Goal: Obtain resource: Download file/media

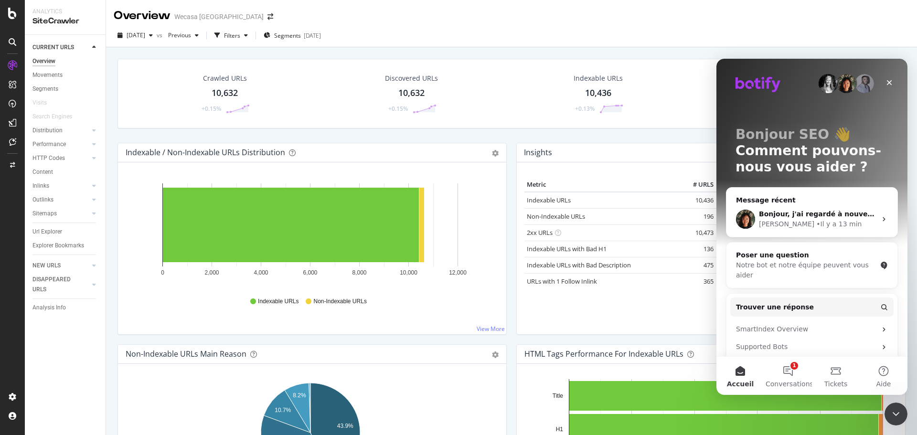
click at [888, 84] on icon "Fermer" at bounding box center [889, 82] width 5 height 5
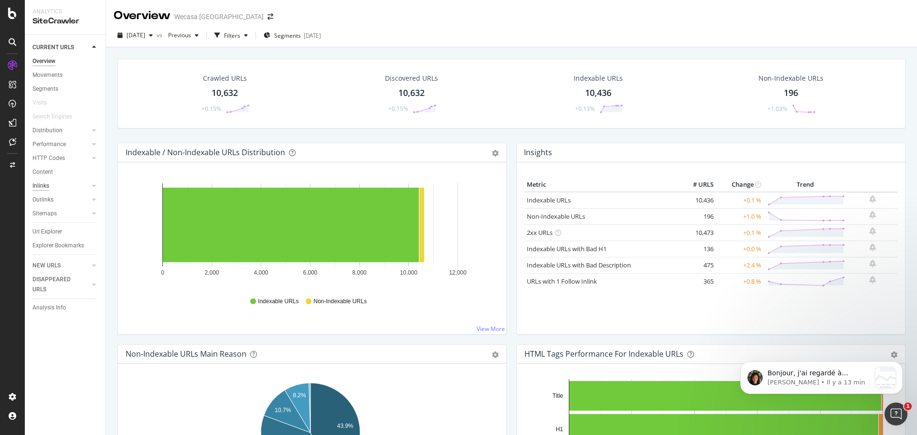
click at [41, 184] on div "Inlinks" at bounding box center [40, 186] width 17 height 10
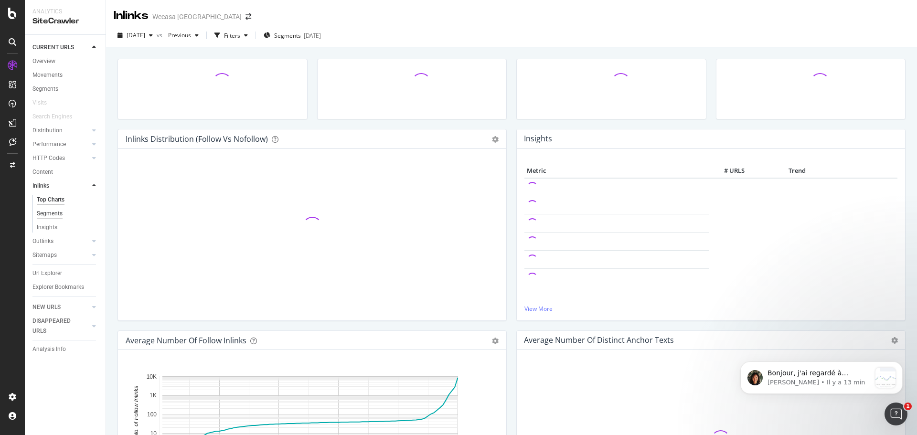
click at [44, 216] on div "Segments" at bounding box center [50, 214] width 26 height 10
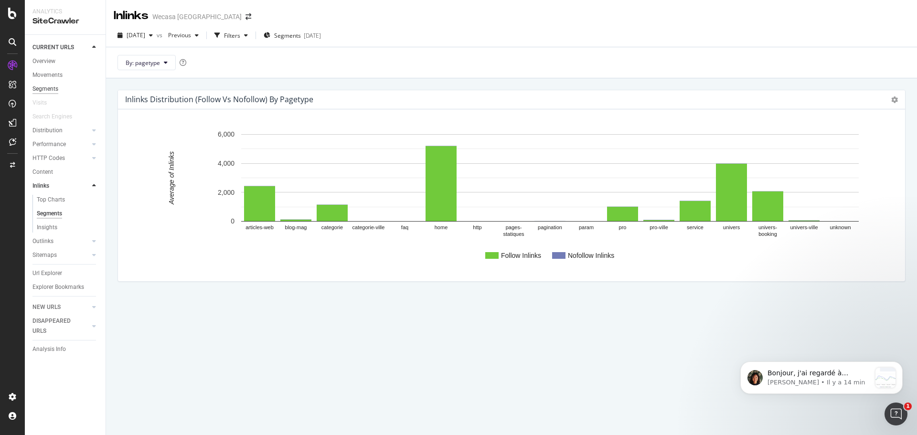
click at [51, 88] on div "Segments" at bounding box center [45, 89] width 26 height 10
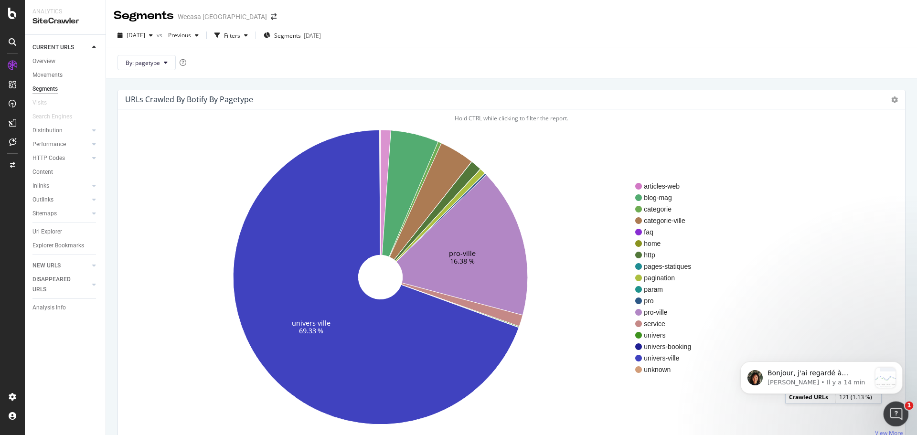
click at [889, 406] on div "Ouvrir le Messenger Intercom" at bounding box center [895, 413] width 32 height 32
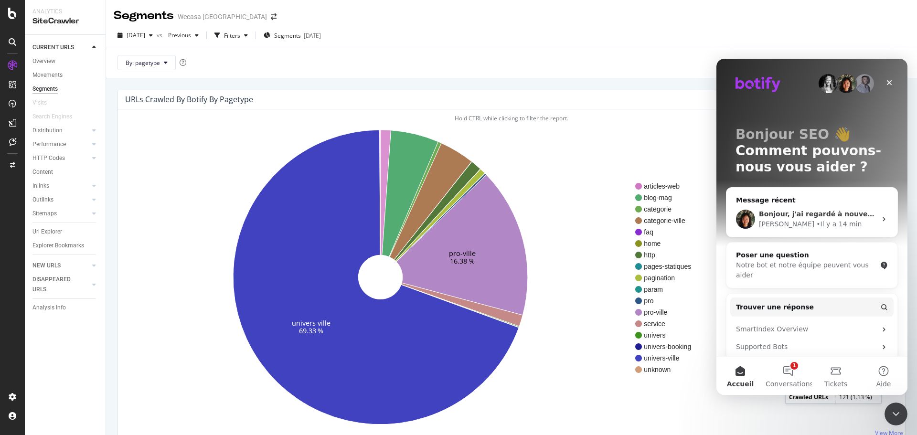
click at [817, 220] on div "• Il y a 14 min" at bounding box center [839, 224] width 45 height 10
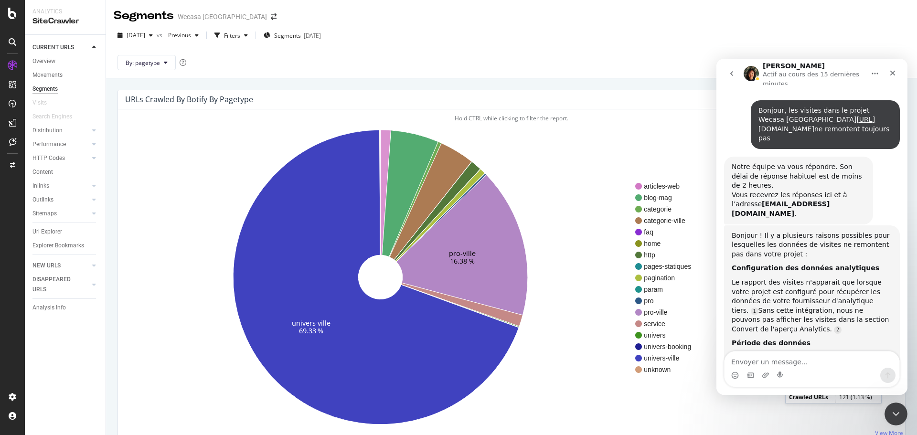
scroll to position [890, 0]
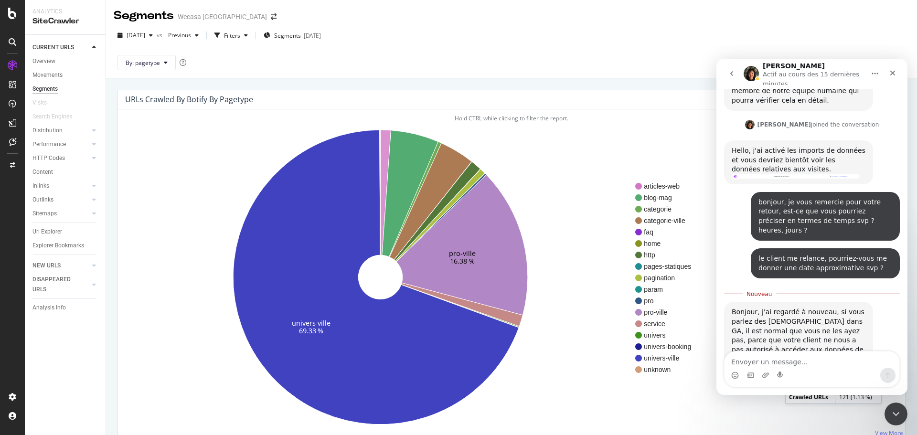
click at [793, 364] on img "Jenny dit…" at bounding box center [796, 386] width 128 height 44
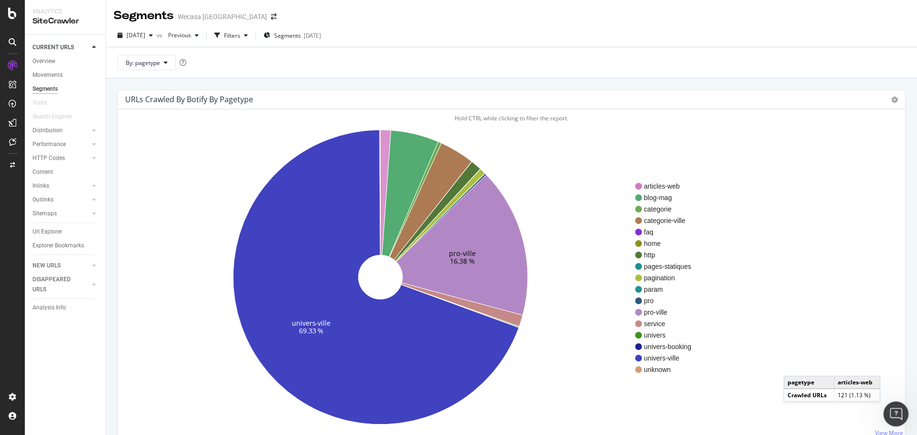
click at [896, 411] on icon "Ouvrir le Messenger Intercom" at bounding box center [895, 413] width 16 height 16
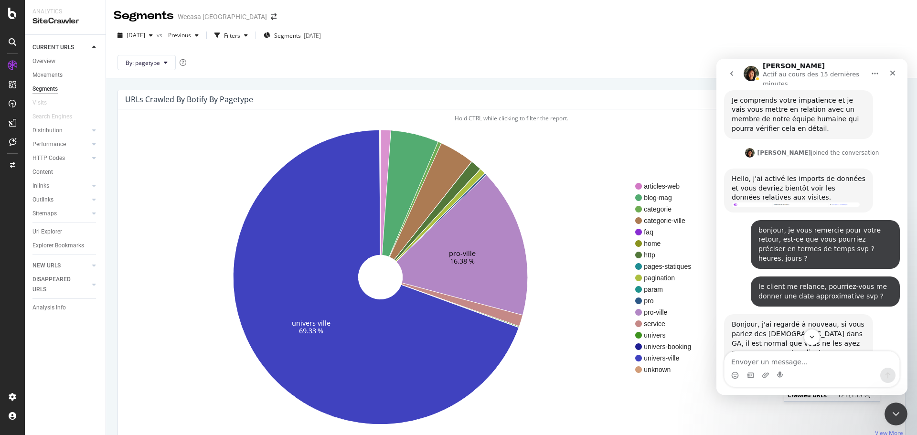
scroll to position [874, 0]
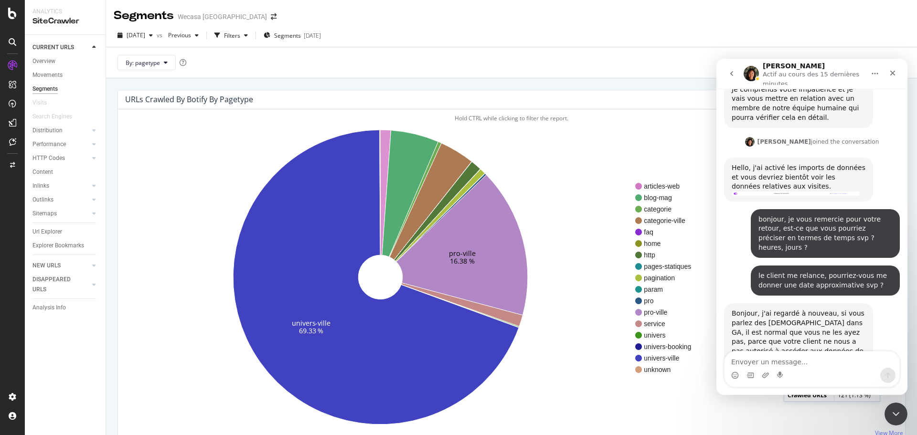
click at [823, 358] on textarea "Envoyer un message..." at bounding box center [812, 360] width 175 height 16
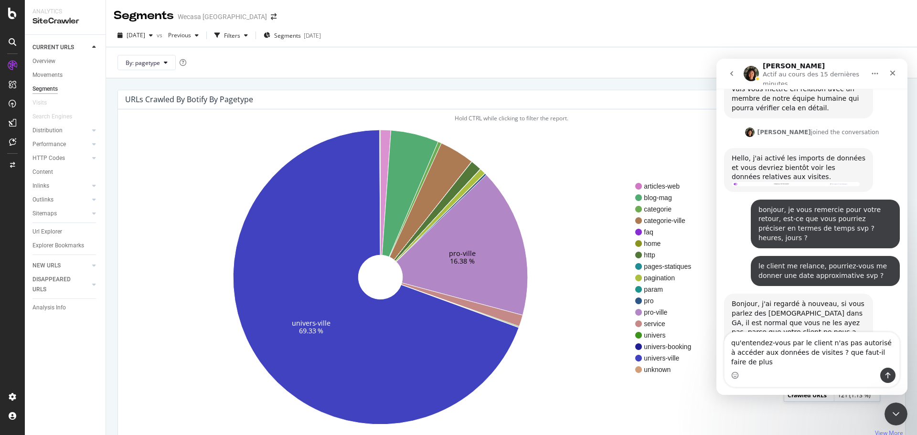
scroll to position [893, 0]
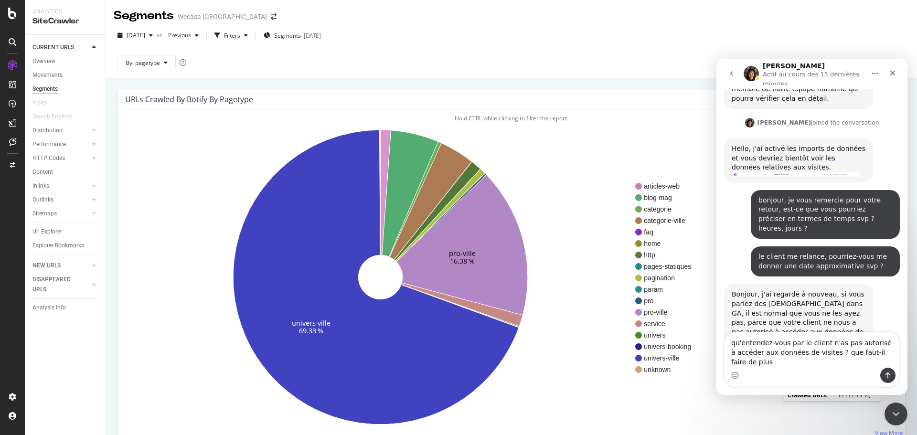
type textarea "qu'entendez-vous par le client n'as pas autorisé à accéder aux données de visit…"
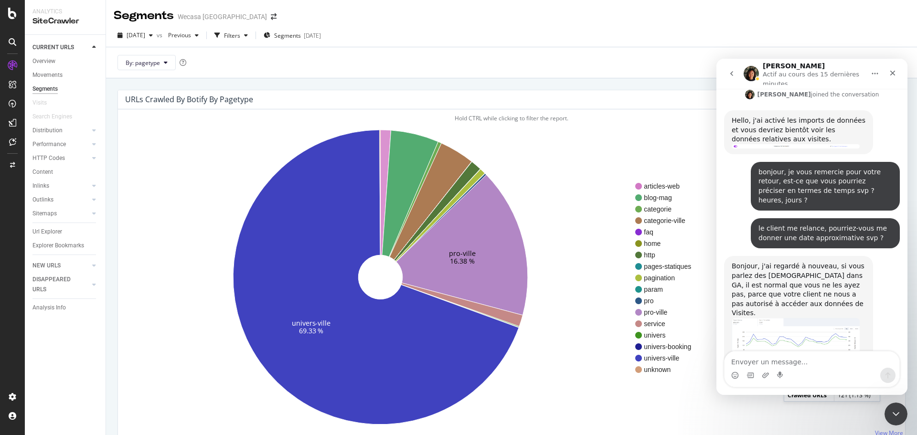
scroll to position [921, 0]
drag, startPoint x: 895, startPoint y: 411, endPoint x: 1648, endPoint y: 759, distance: 829.5
click at [894, 411] on icon "Fermer le Messenger Intercom" at bounding box center [894, 412] width 11 height 11
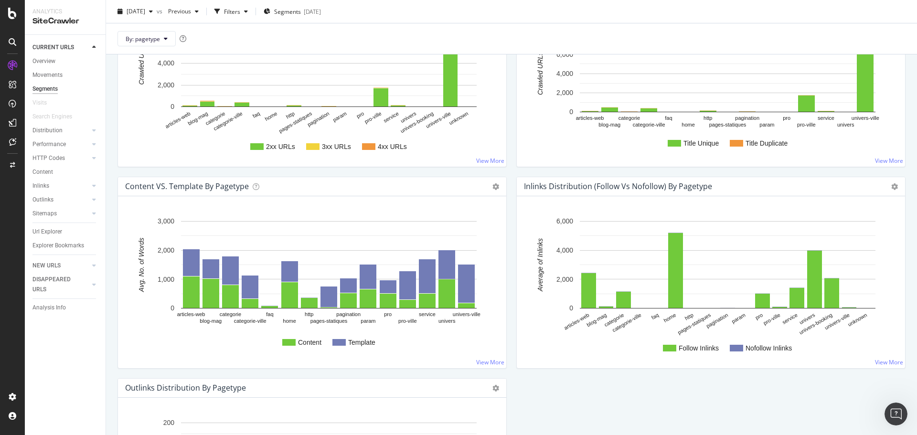
scroll to position [717, 0]
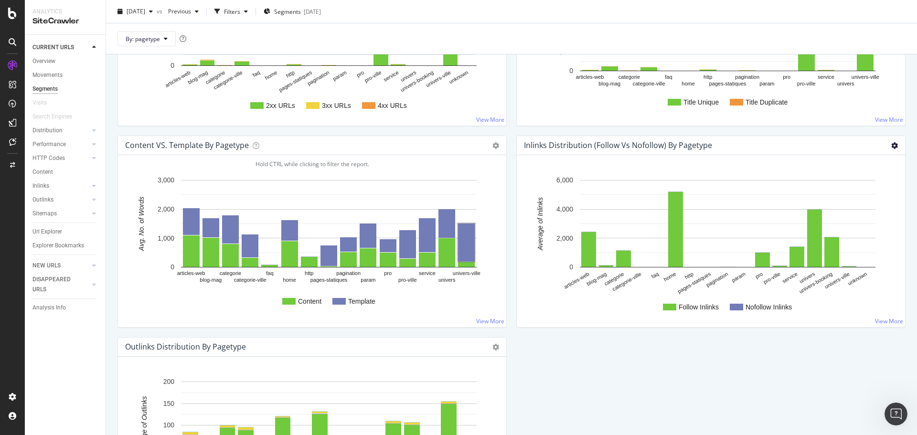
click at [892, 143] on icon at bounding box center [895, 145] width 7 height 7
click at [852, 183] on span "Chart (by Percentage)" at bounding box center [862, 179] width 86 height 13
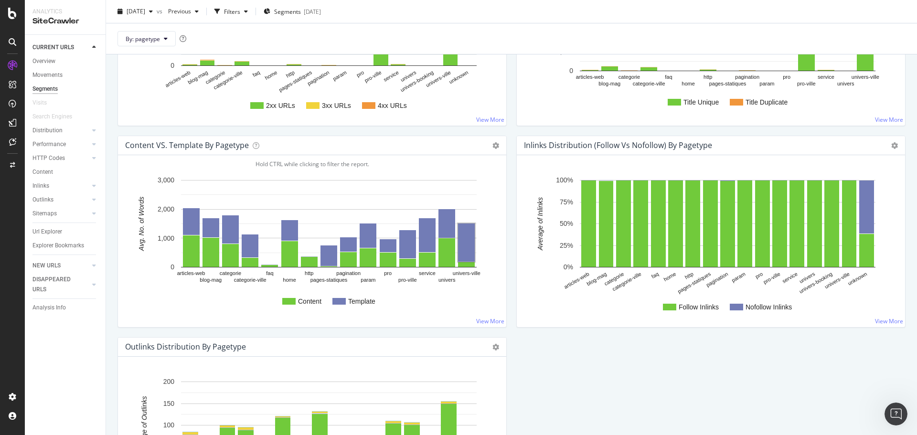
click at [891, 141] on div "Inlinks Distribution (Follow vs Nofollow) by pagetype Chart (by Value) Chart (b…" at bounding box center [711, 145] width 388 height 19
click at [892, 144] on icon at bounding box center [895, 145] width 7 height 7
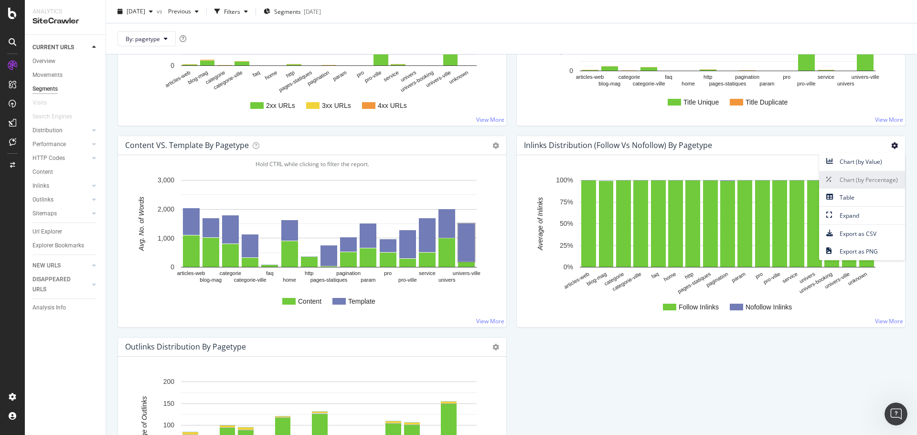
click at [854, 172] on link "Chart (by Percentage)" at bounding box center [862, 180] width 86 height 18
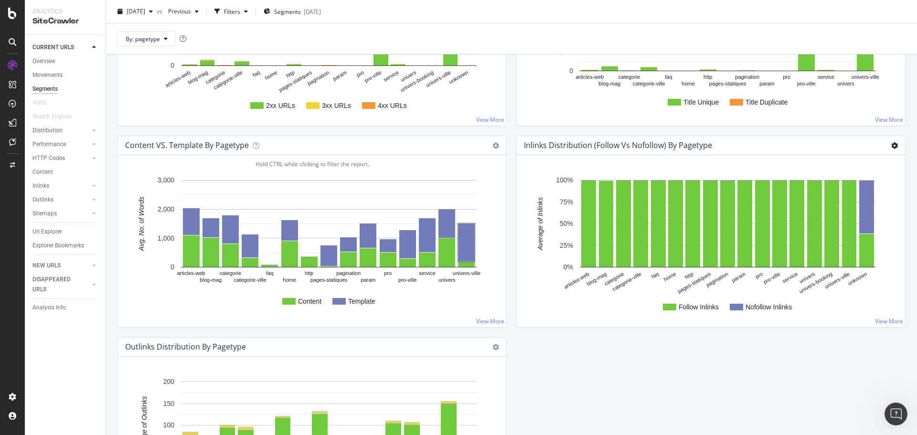
click at [892, 148] on icon at bounding box center [895, 145] width 7 height 7
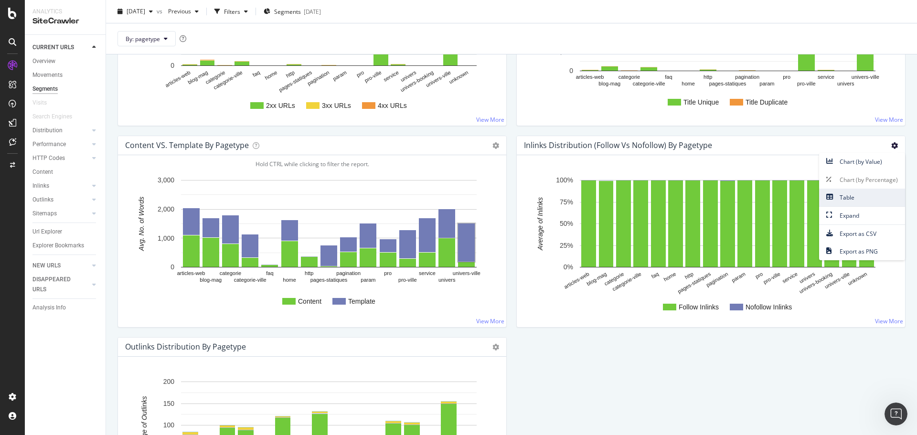
click at [850, 203] on span "Table" at bounding box center [862, 197] width 86 height 13
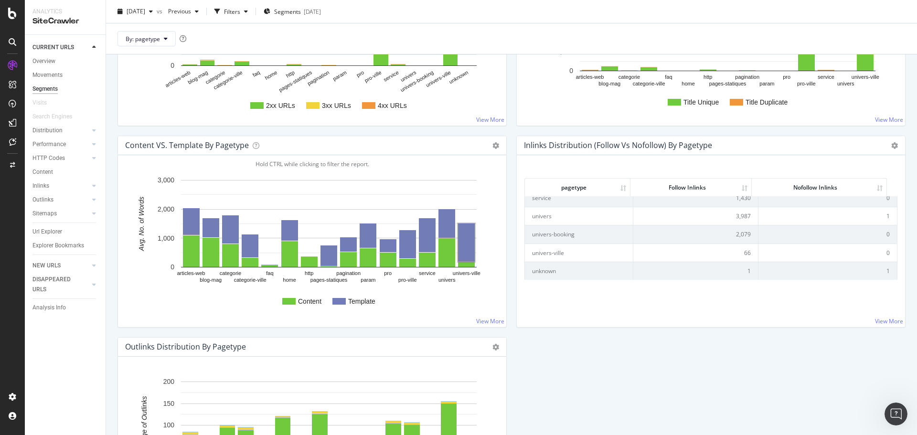
scroll to position [917, 0]
drag, startPoint x: 731, startPoint y: 250, endPoint x: 744, endPoint y: 251, distance: 12.5
click at [744, 251] on td "66" at bounding box center [696, 253] width 125 height 18
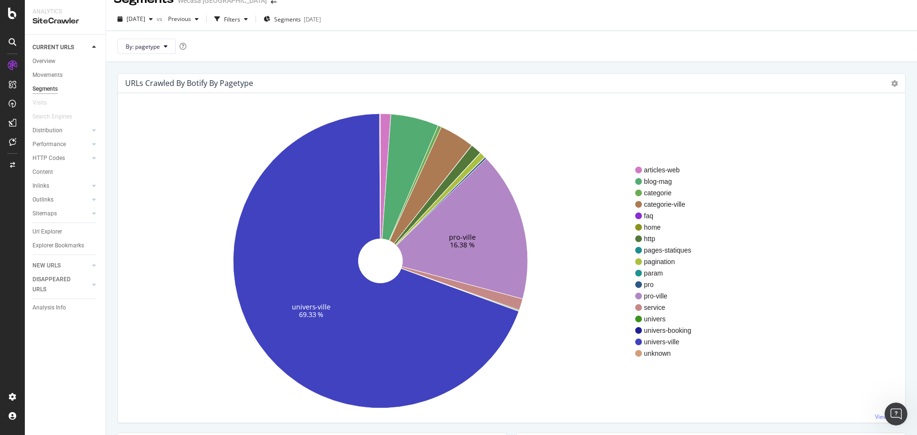
scroll to position [0, 0]
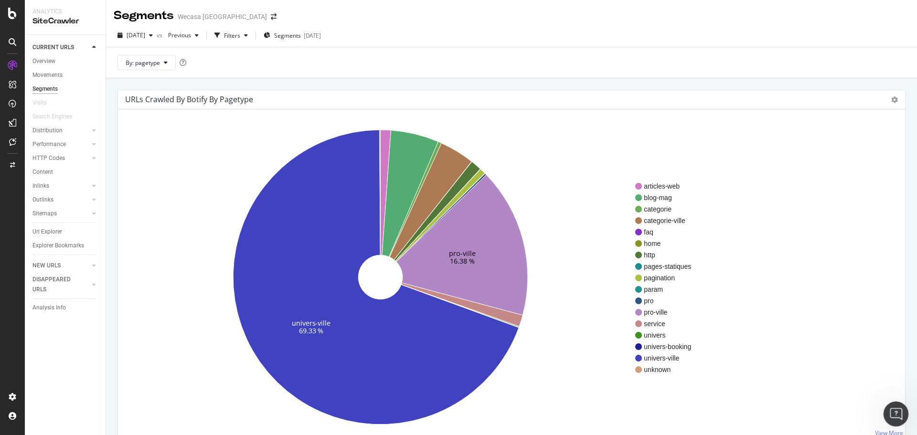
click at [893, 416] on icon "Ouvrir le Messenger Intercom" at bounding box center [895, 413] width 16 height 16
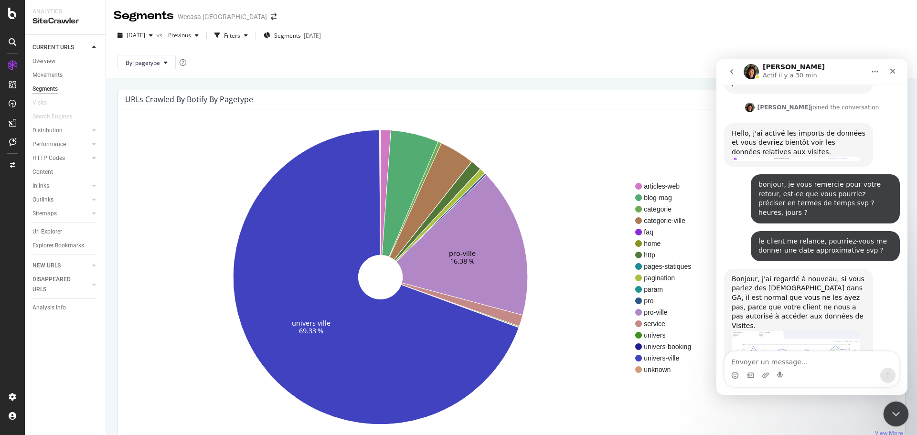
scroll to position [917, 0]
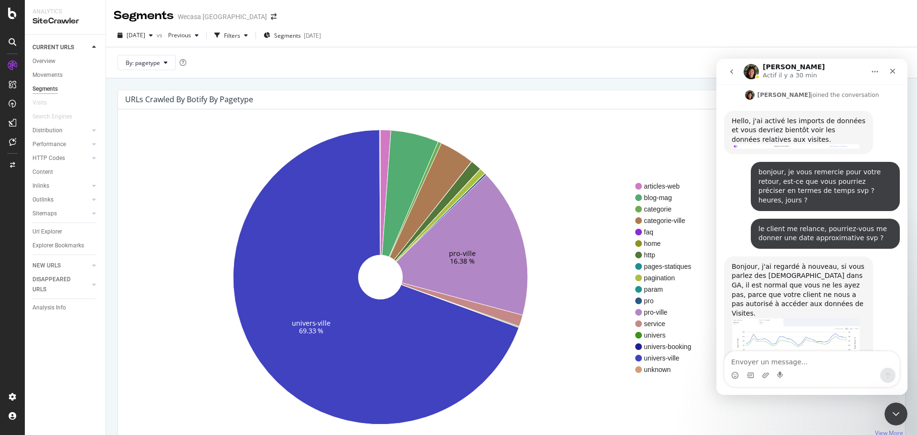
click at [838, 362] on textarea "Envoyer un message..." at bounding box center [812, 360] width 175 height 16
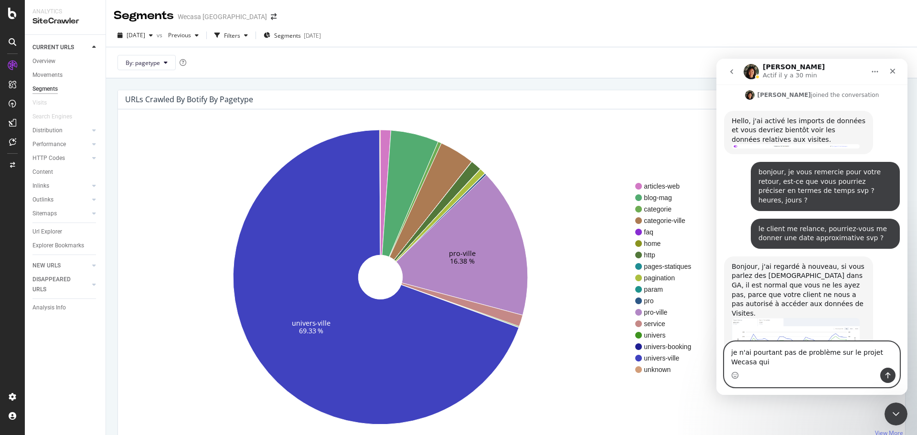
scroll to position [927, 0]
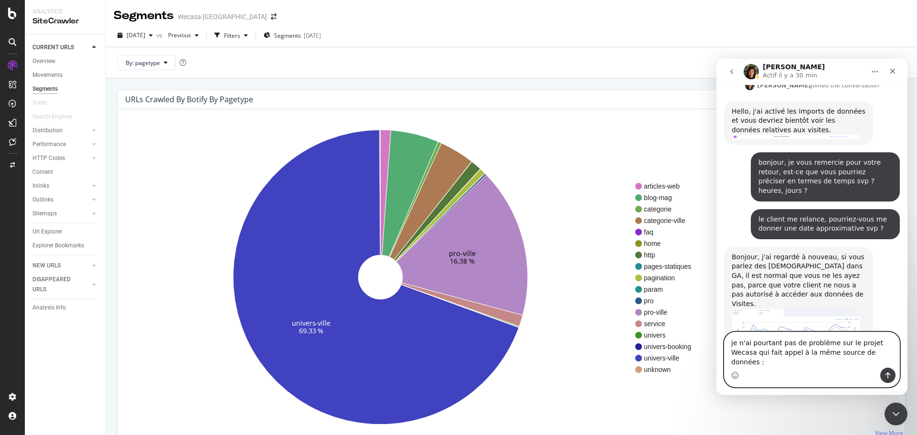
paste textarea "https://app.botify.com/foxglove-partner/wecasa/"
type textarea "je n'ai pourtant pas de problème sur le projet Wecasa qui fait appel à la même …"
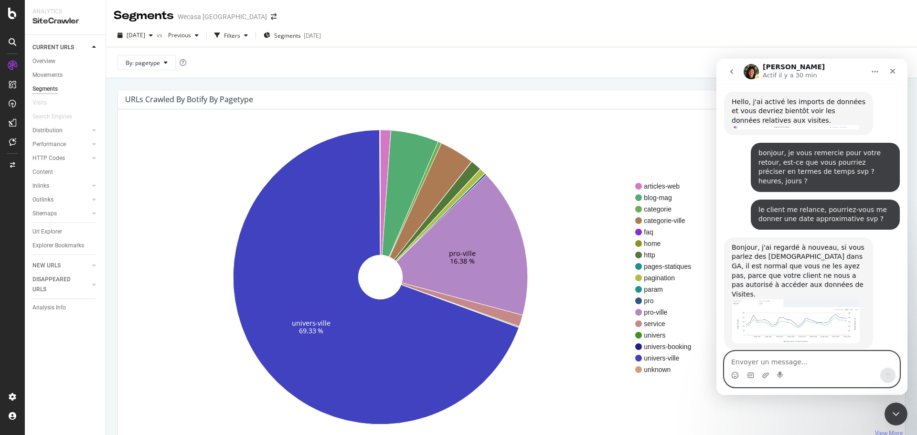
scroll to position [967, 0]
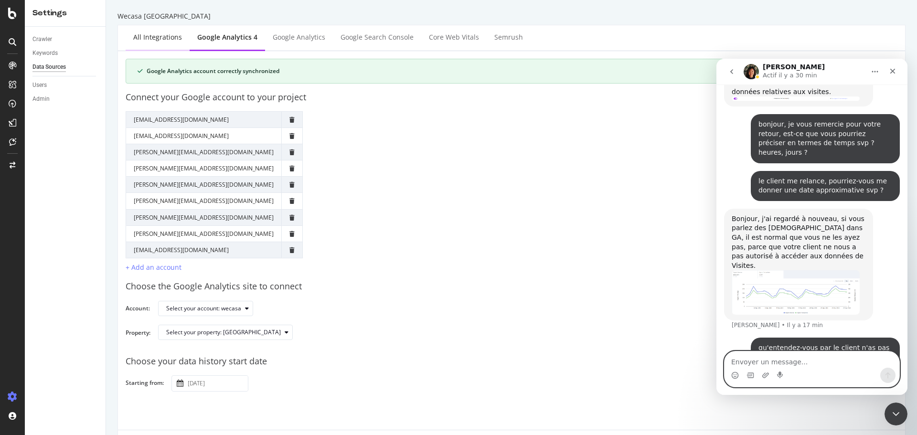
scroll to position [967, 0]
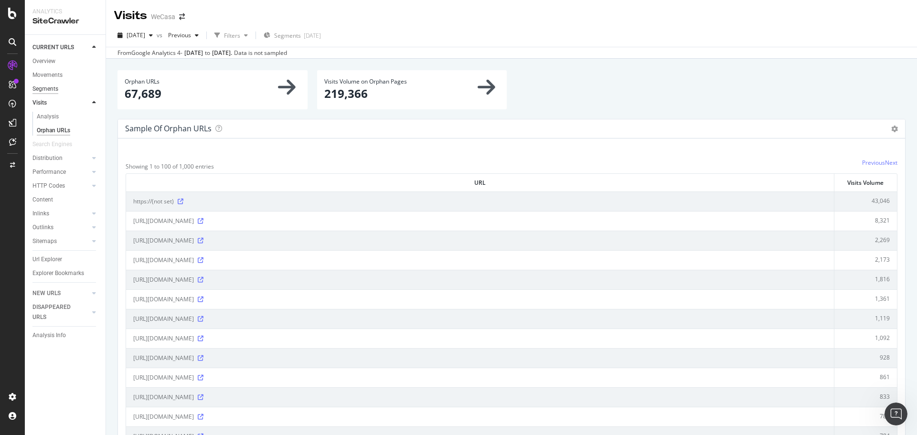
click at [48, 86] on div "Segments" at bounding box center [45, 89] width 26 height 10
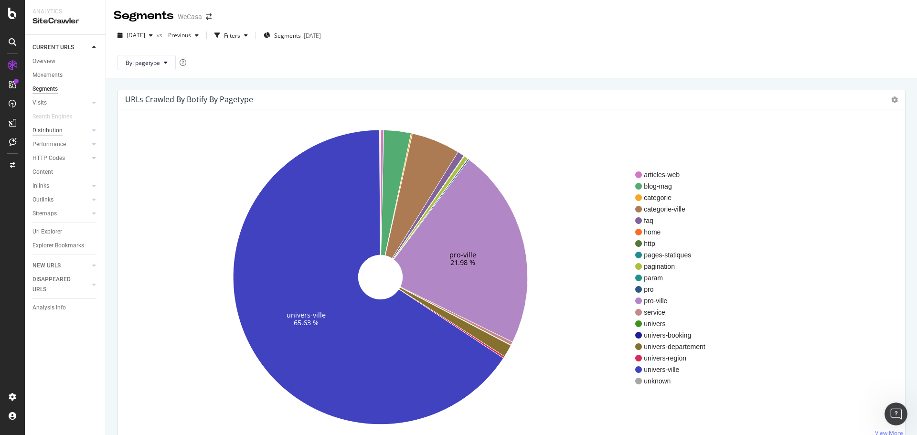
click at [53, 133] on div "Distribution" at bounding box center [47, 131] width 30 height 10
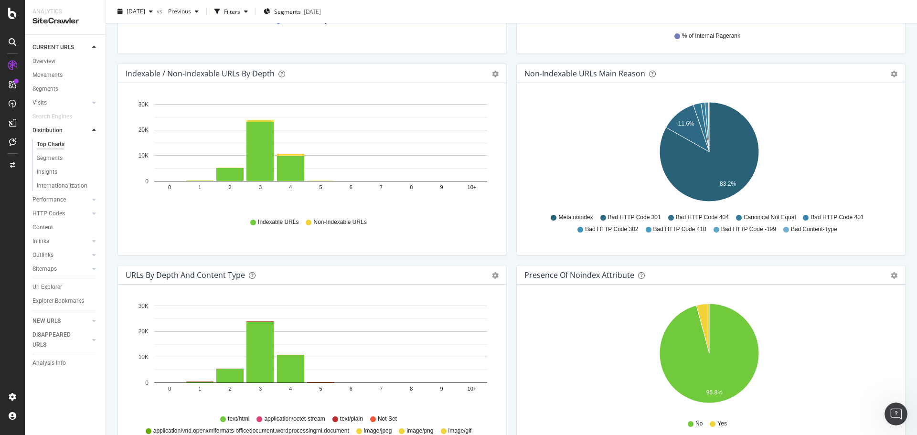
scroll to position [382, 0]
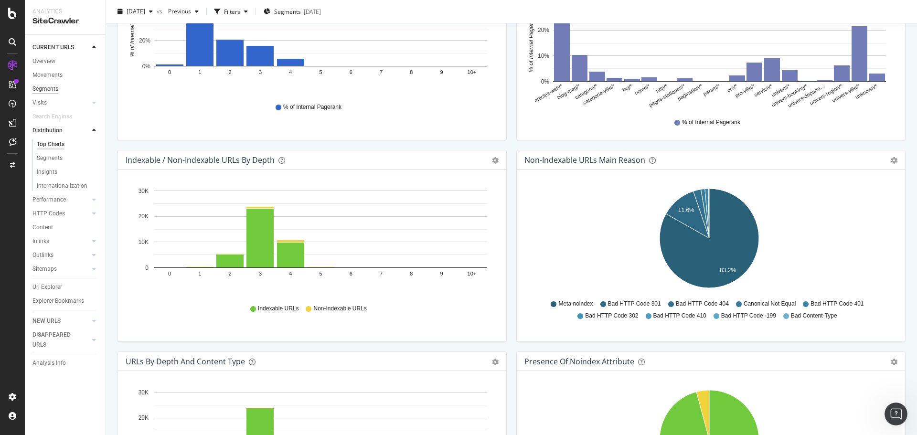
click at [55, 85] on div "Segments" at bounding box center [45, 89] width 26 height 10
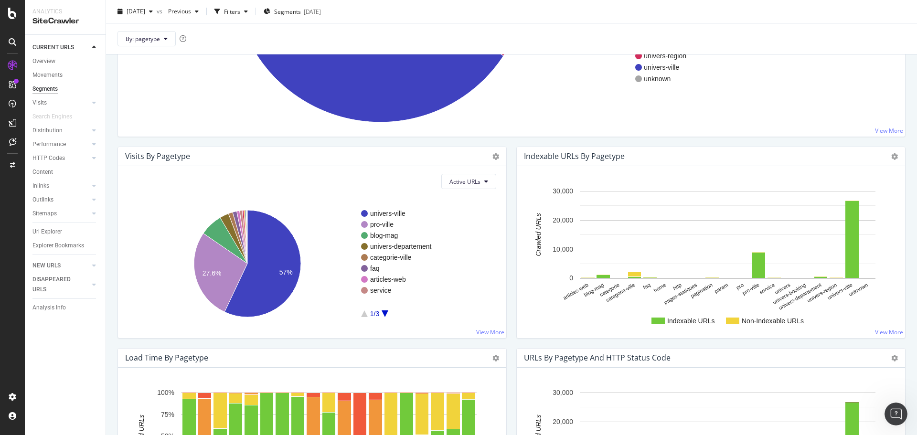
scroll to position [222, 0]
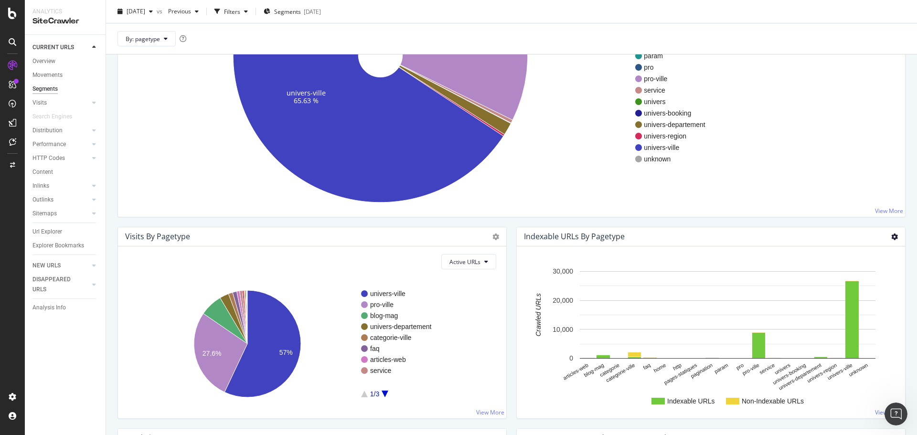
click at [892, 235] on icon at bounding box center [895, 237] width 7 height 7
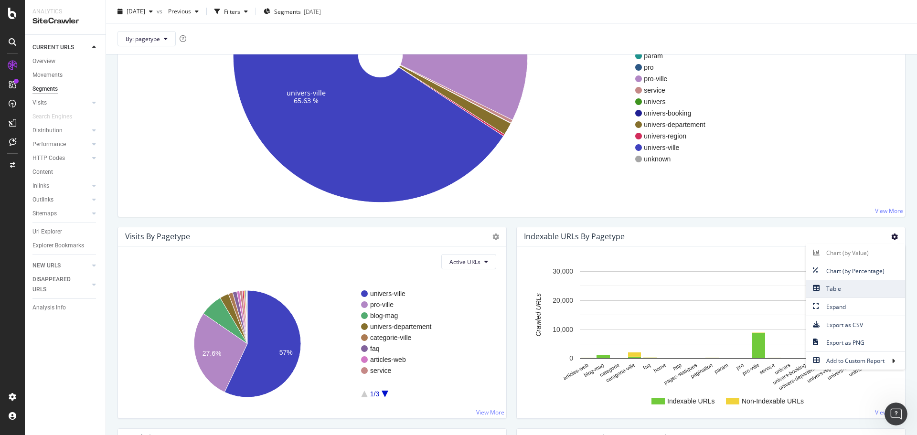
click at [834, 289] on span "Table" at bounding box center [855, 288] width 99 height 13
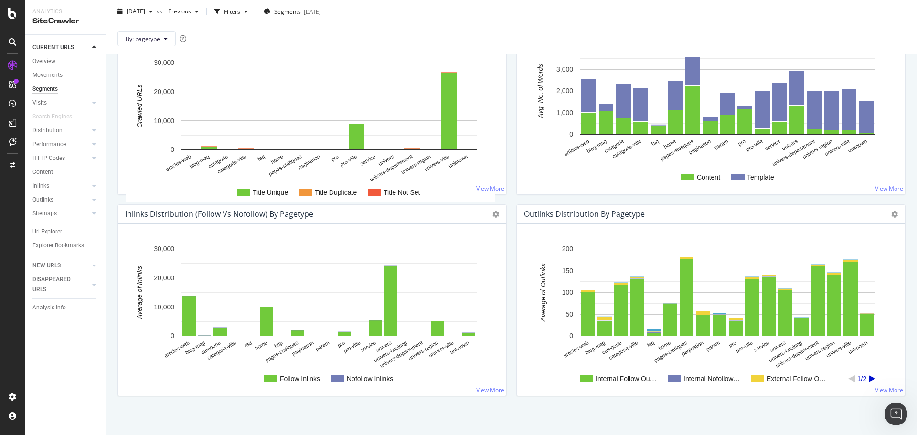
scroll to position [854, 0]
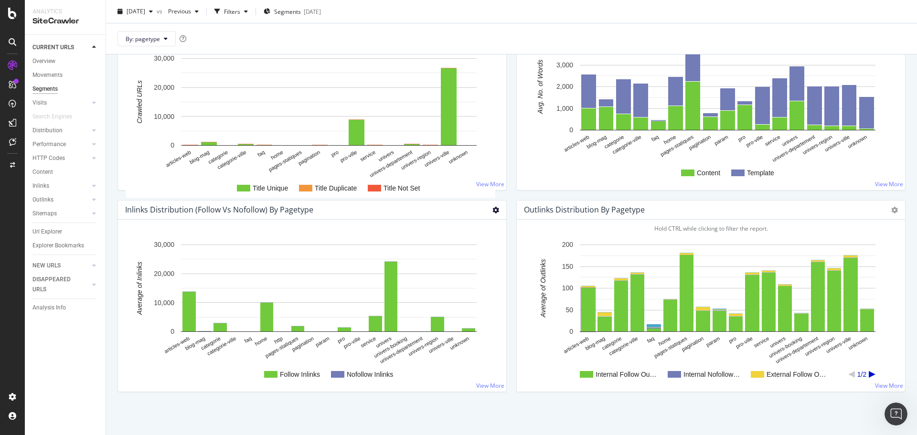
click at [495, 210] on icon at bounding box center [496, 210] width 7 height 7
click at [449, 258] on span "Table" at bounding box center [464, 262] width 86 height 13
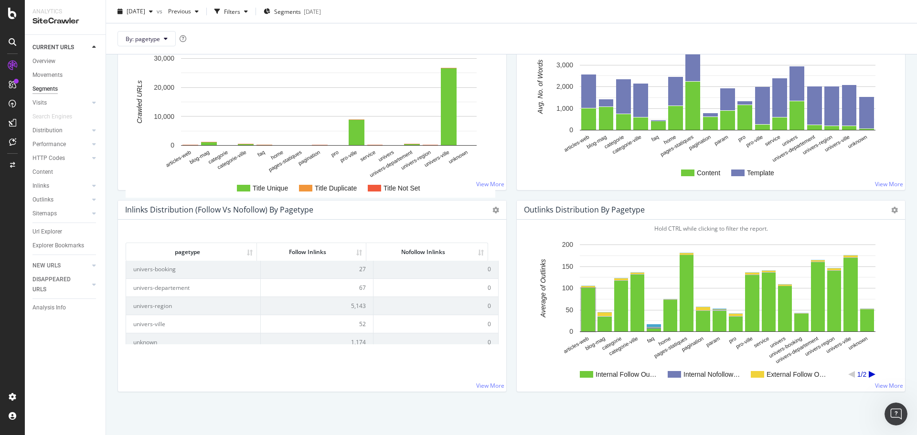
scroll to position [263, 0]
drag, startPoint x: 349, startPoint y: 317, endPoint x: 361, endPoint y: 316, distance: 11.5
click at [361, 316] on td "52" at bounding box center [317, 317] width 113 height 18
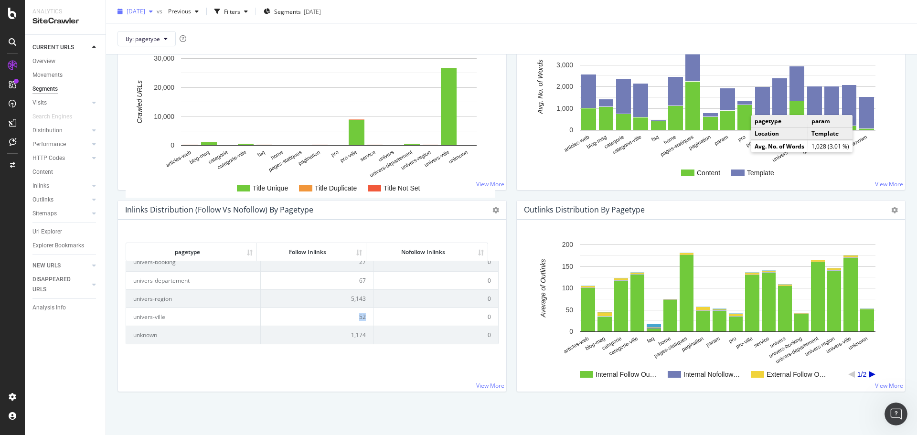
click at [145, 12] on span "[DATE]" at bounding box center [136, 11] width 19 height 8
click at [189, 68] on div "[DATE]" at bounding box center [159, 71] width 62 height 9
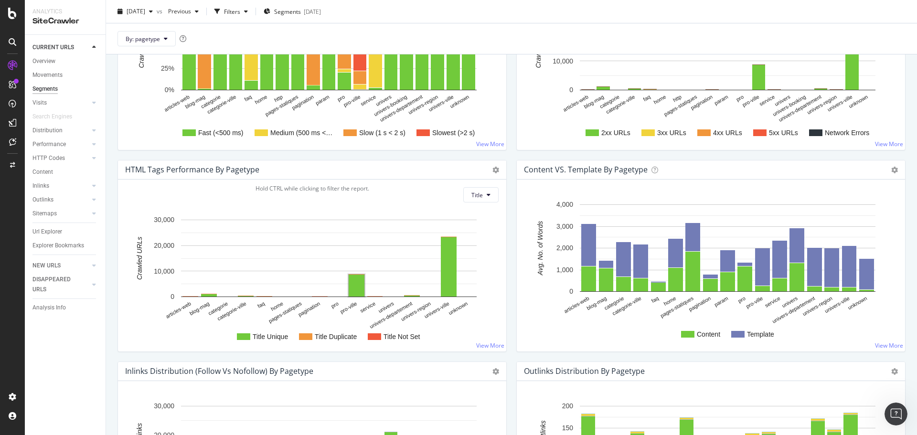
scroll to position [854, 0]
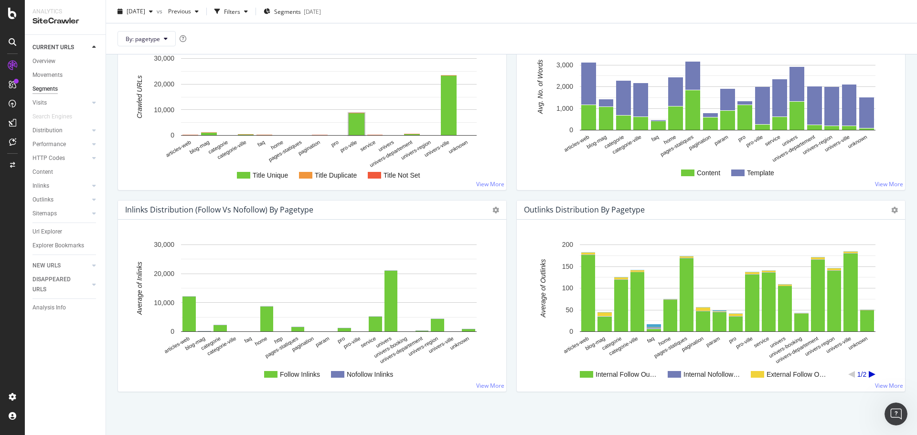
click at [493, 205] on div "Chart (by Value) Chart (by Percentage) Table Expand Export as CSV Export as PNG" at bounding box center [496, 210] width 7 height 11
click at [495, 214] on icon at bounding box center [496, 210] width 7 height 7
click at [451, 264] on span "Table" at bounding box center [464, 262] width 86 height 13
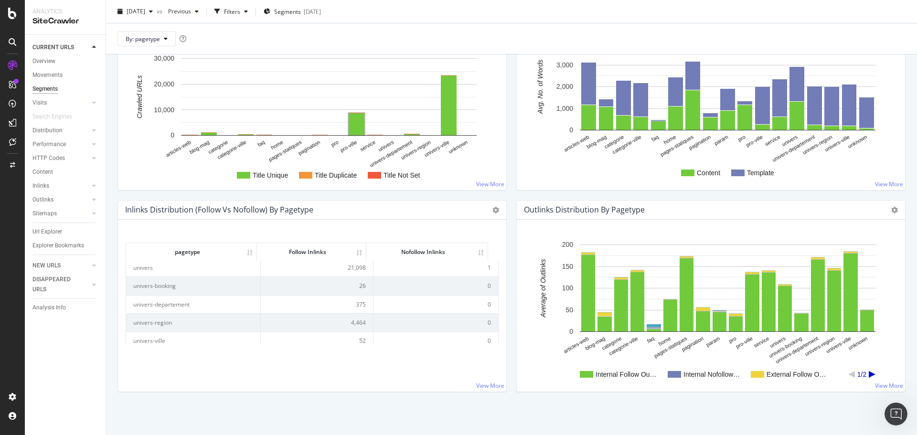
scroll to position [263, 0]
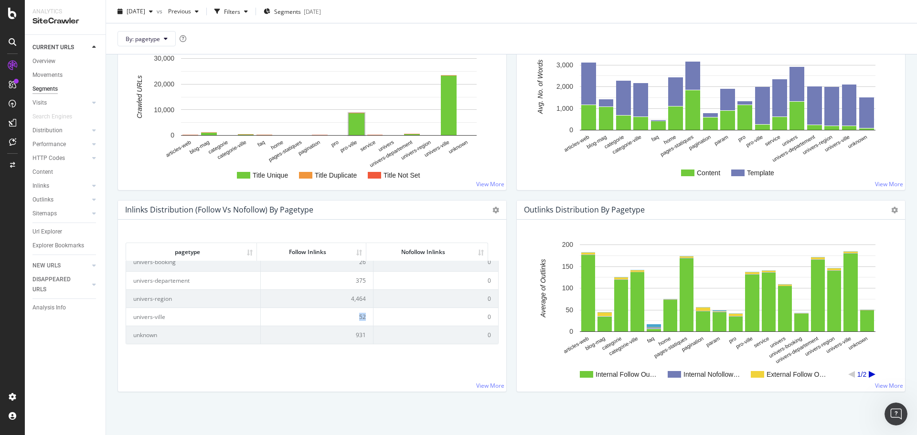
drag, startPoint x: 349, startPoint y: 319, endPoint x: 360, endPoint y: 317, distance: 11.2
click at [360, 317] on td "52" at bounding box center [317, 317] width 113 height 18
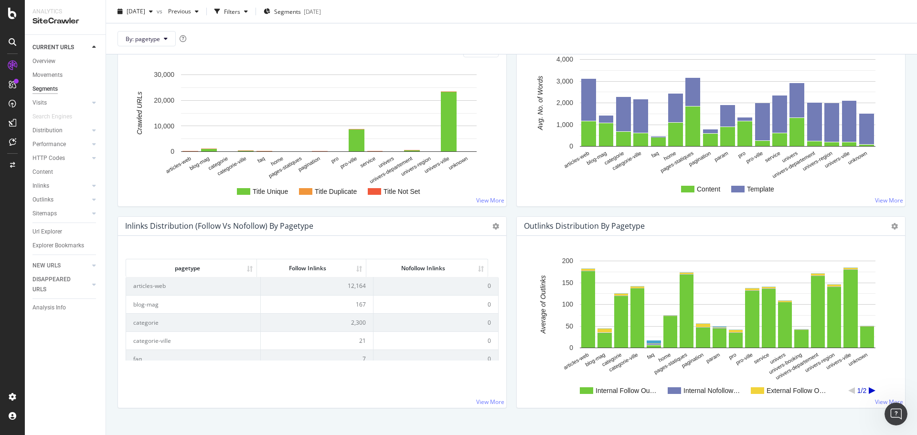
scroll to position [854, 0]
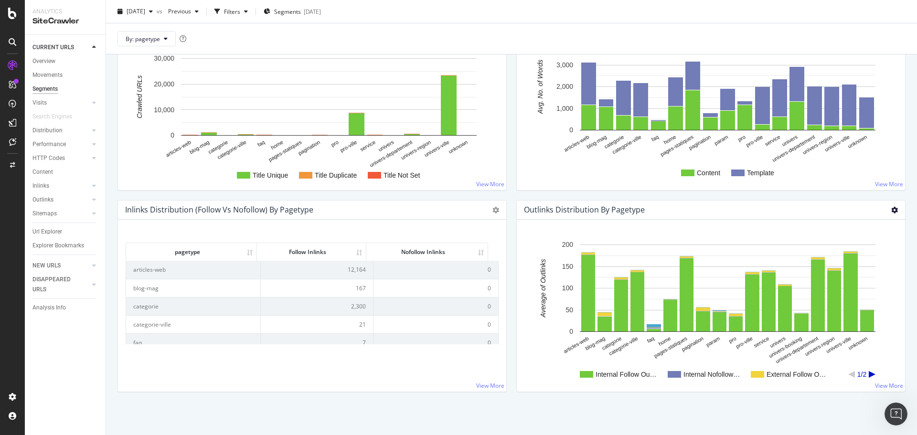
click at [892, 207] on icon at bounding box center [895, 210] width 7 height 7
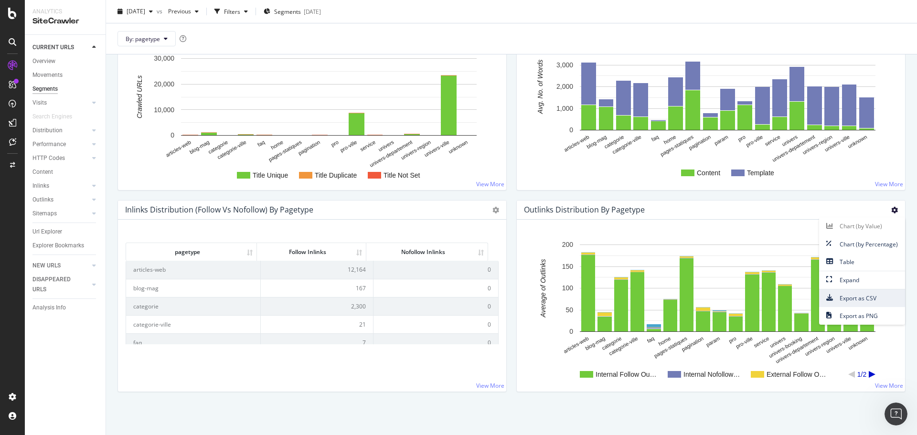
click at [856, 301] on span "Export as CSV" at bounding box center [862, 298] width 86 height 13
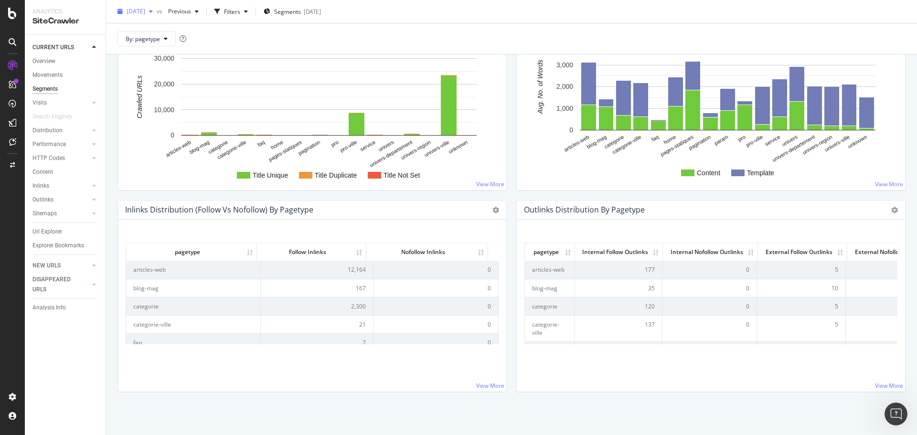
click at [145, 9] on span "[DATE]" at bounding box center [136, 11] width 19 height 8
click at [187, 44] on div "[DATE]" at bounding box center [159, 46] width 62 height 9
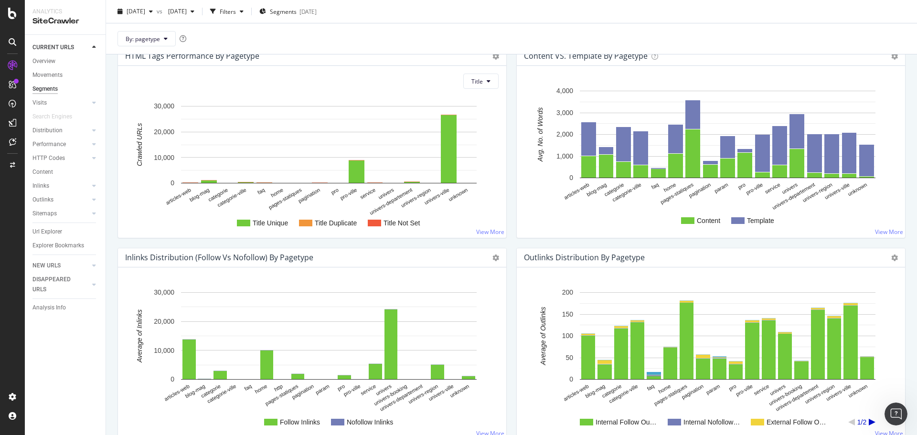
scroll to position [854, 0]
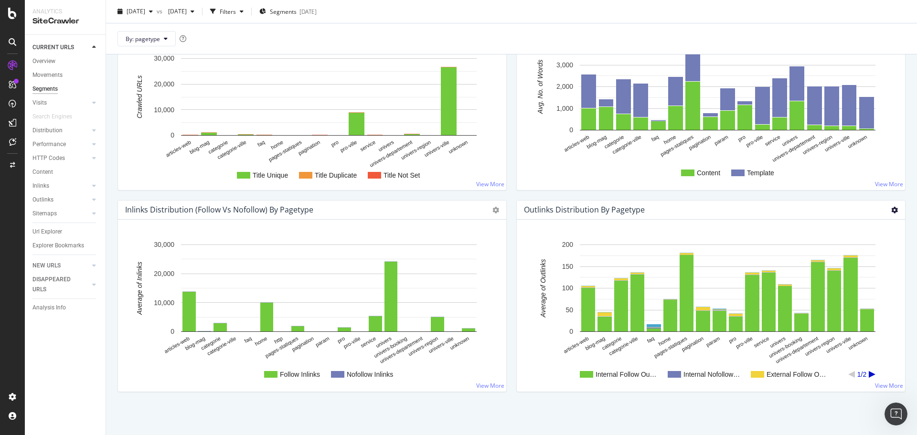
click at [892, 210] on icon at bounding box center [895, 210] width 7 height 7
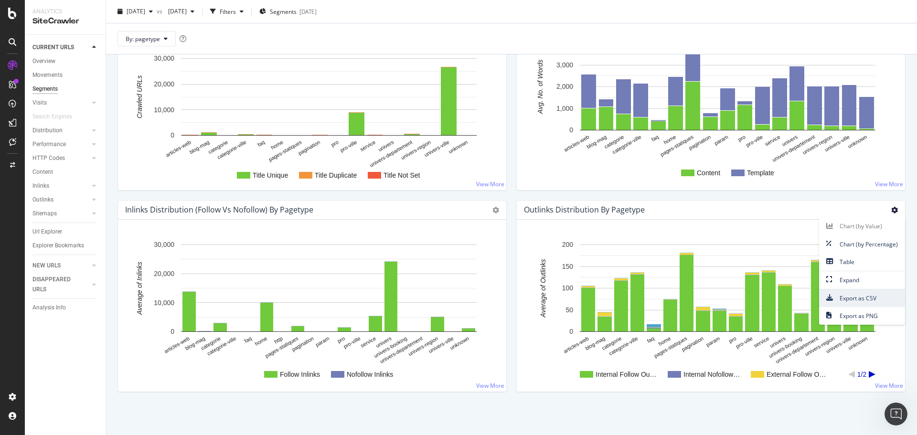
click at [851, 293] on span "Export as CSV" at bounding box center [862, 298] width 86 height 13
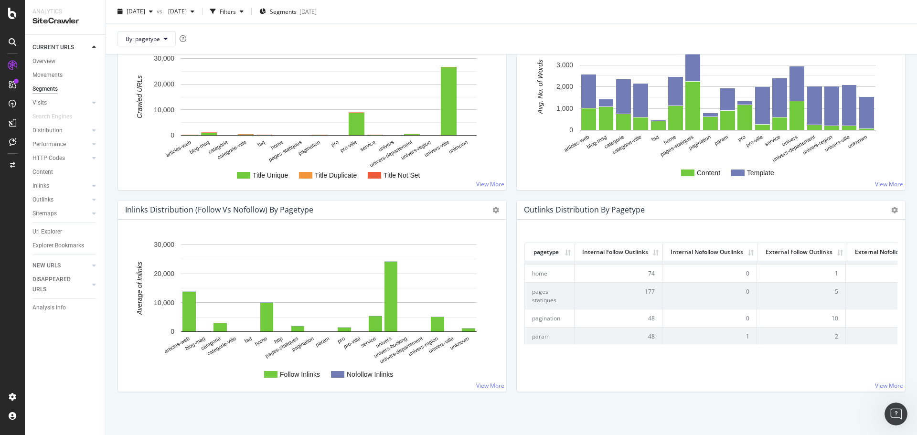
scroll to position [48, 0]
drag, startPoint x: 637, startPoint y: 279, endPoint x: 646, endPoint y: 276, distance: 9.5
click at [646, 276] on td "131" at bounding box center [619, 281] width 88 height 26
